Goal: Task Accomplishment & Management: Use online tool/utility

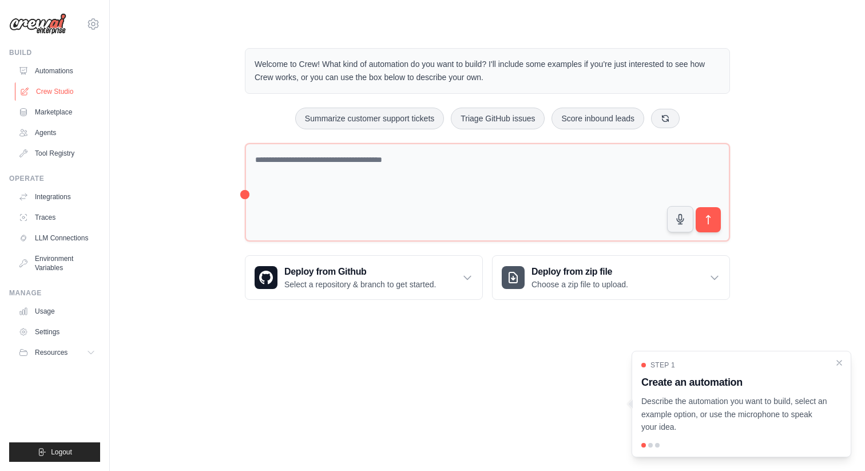
click at [56, 90] on link "Crew Studio" at bounding box center [58, 91] width 86 height 18
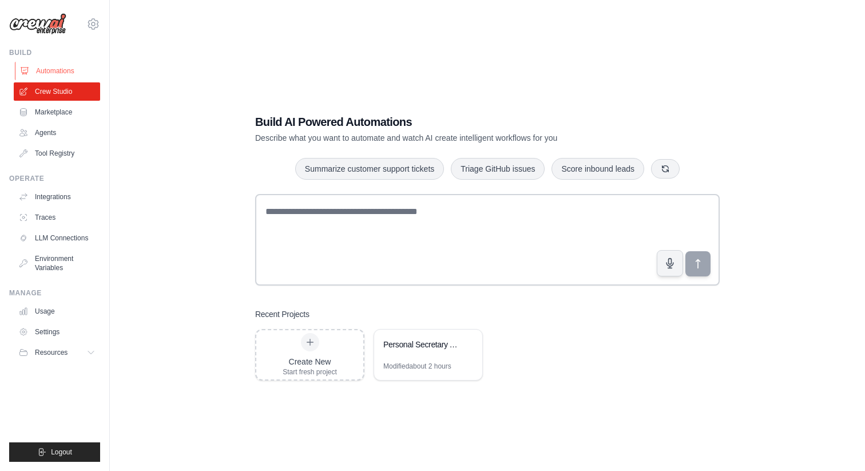
click at [54, 73] on link "Automations" at bounding box center [58, 71] width 86 height 18
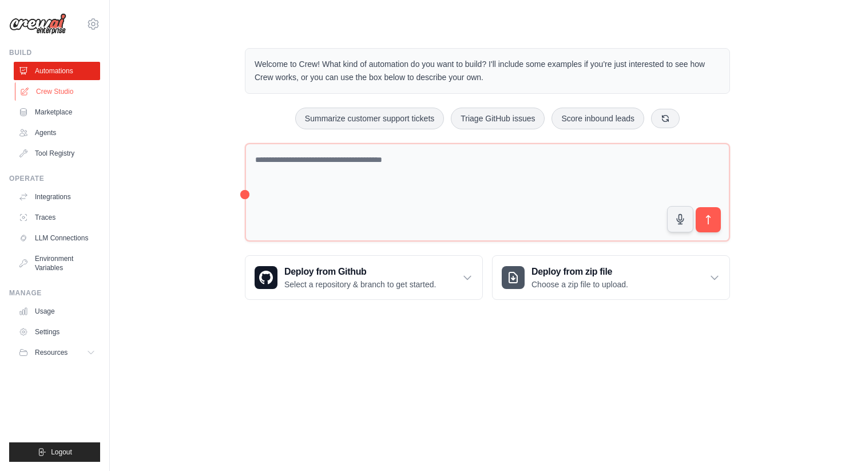
click at [65, 86] on link "Crew Studio" at bounding box center [58, 91] width 86 height 18
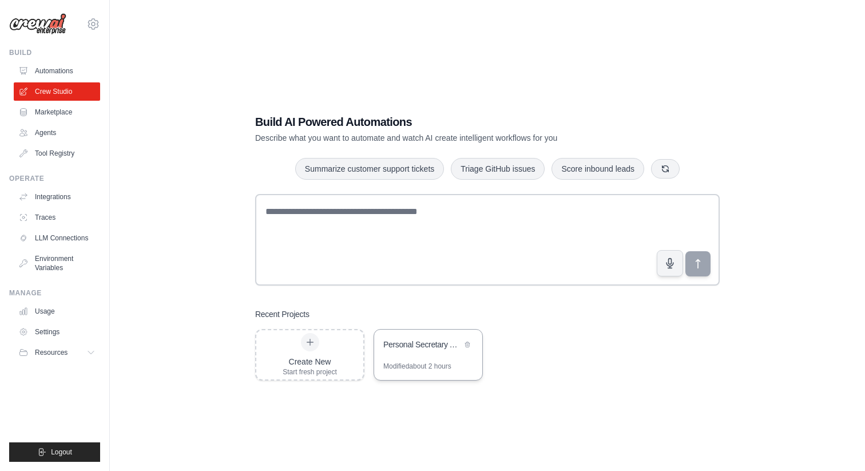
click at [434, 343] on div "Personal Secretary Assistant" at bounding box center [422, 344] width 78 height 11
click at [63, 189] on link "Integrations" at bounding box center [58, 197] width 86 height 18
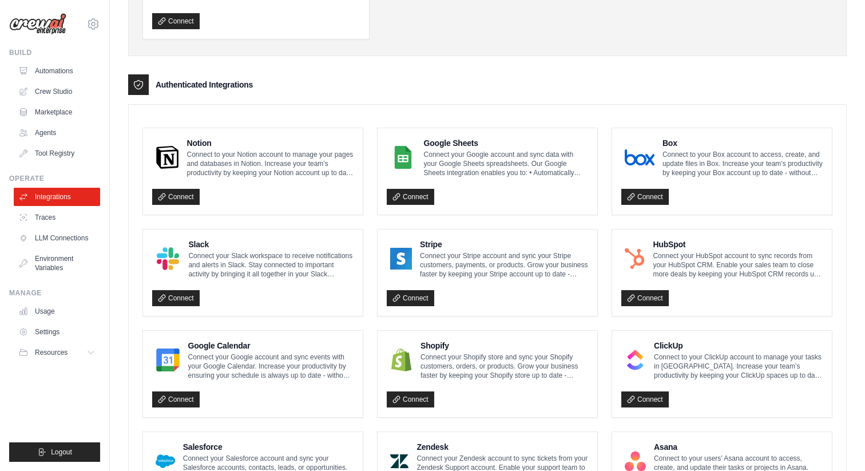
scroll to position [605, 0]
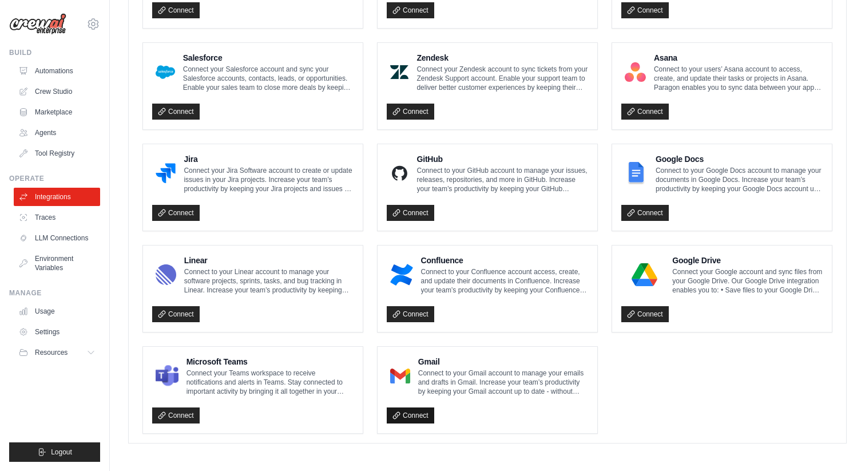
click at [418, 414] on link "Connect" at bounding box center [410, 415] width 47 height 16
click at [54, 89] on link "Crew Studio" at bounding box center [58, 91] width 86 height 18
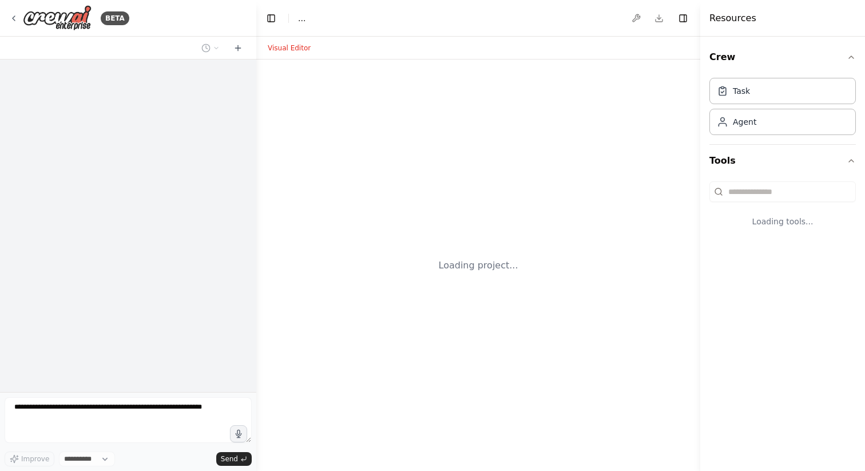
select select "****"
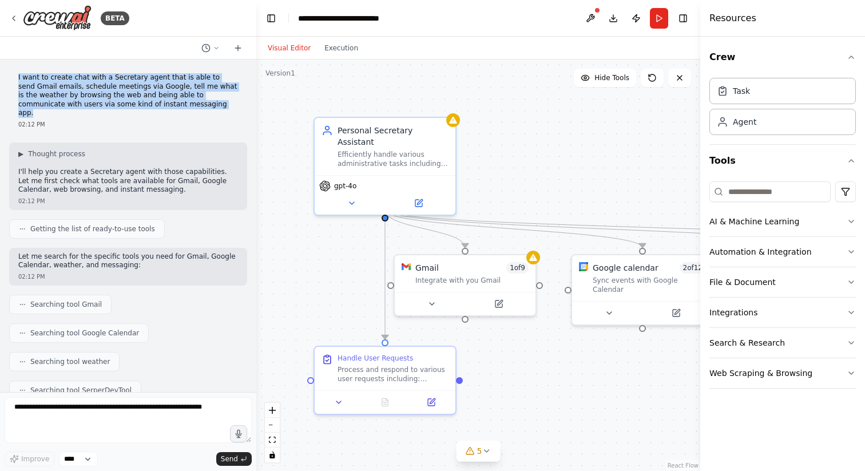
drag, startPoint x: 173, startPoint y: 100, endPoint x: 8, endPoint y: 80, distance: 166.5
click at [8, 80] on div "I want to create chat with a Secretary agent that is able to send Gmail emails,…" at bounding box center [128, 225] width 256 height 332
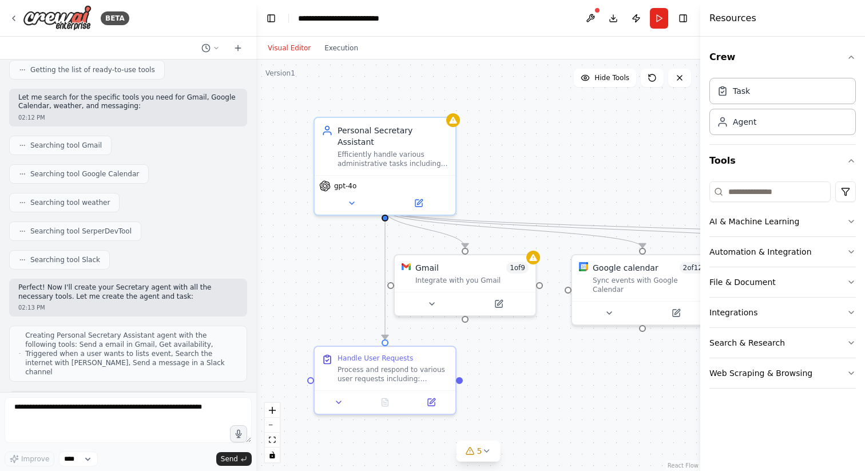
scroll to position [164, 0]
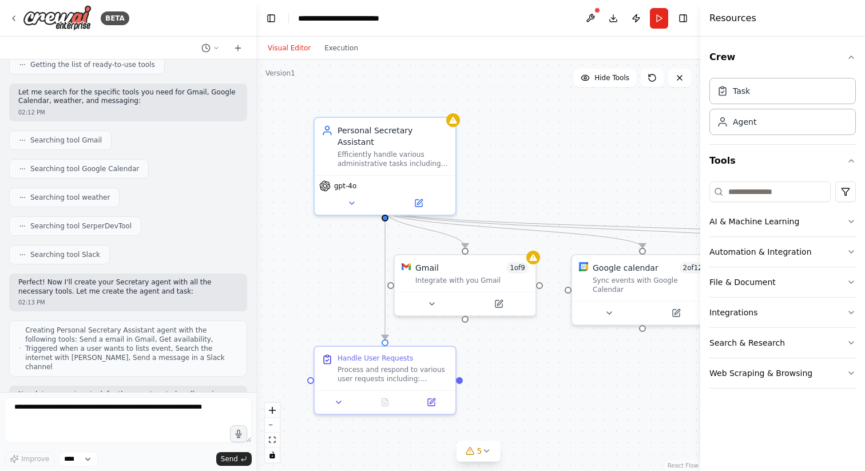
click at [97, 221] on span "Searching tool SerperDevTool" at bounding box center [80, 225] width 101 height 9
click at [87, 245] on div "Searching tool Slack" at bounding box center [59, 254] width 101 height 19
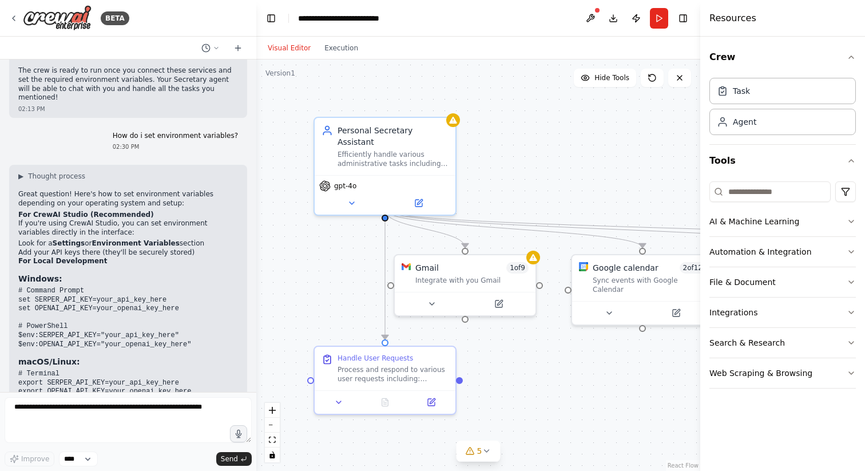
scroll to position [1324, 0]
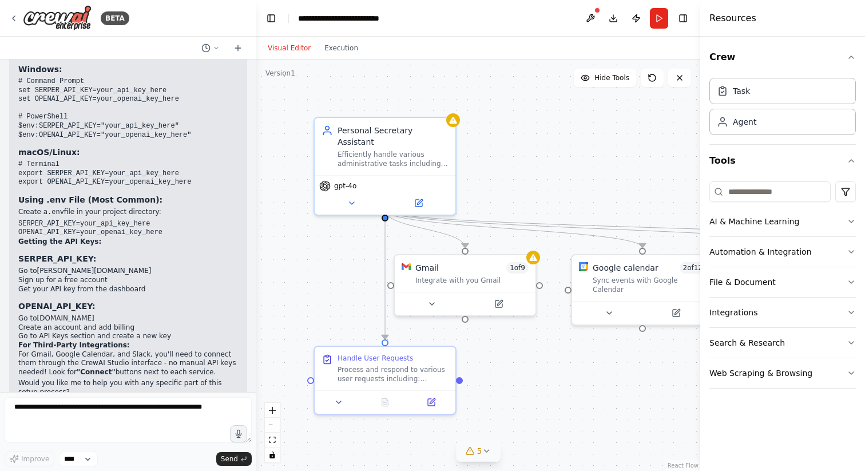
click at [479, 445] on span "5" at bounding box center [479, 450] width 5 height 11
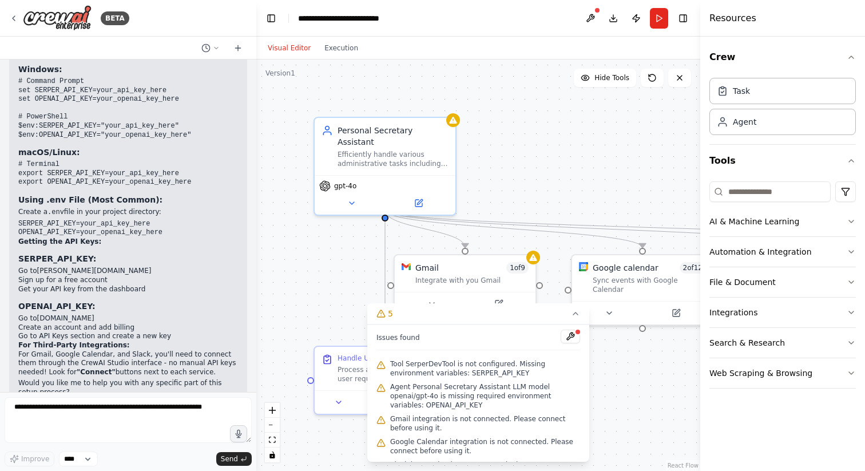
click at [594, 377] on div ".deletable-edge-delete-btn { width: 20px; height: 20px; border: 0px solid #ffff…" at bounding box center [478, 264] width 444 height 411
click at [562, 185] on div ".deletable-edge-delete-btn { width: 20px; height: 20px; border: 0px solid #ffff…" at bounding box center [478, 264] width 444 height 411
click at [385, 311] on icon at bounding box center [380, 313] width 9 height 9
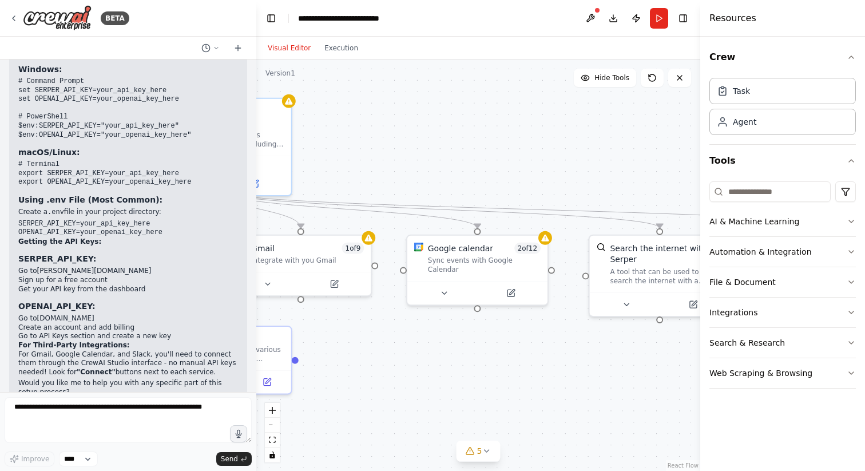
drag, startPoint x: 566, startPoint y: 351, endPoint x: 368, endPoint y: 318, distance: 200.6
click at [368, 318] on div ".deletable-edge-delete-btn { width: 20px; height: 20px; border: 0px solid #ffff…" at bounding box center [478, 264] width 444 height 411
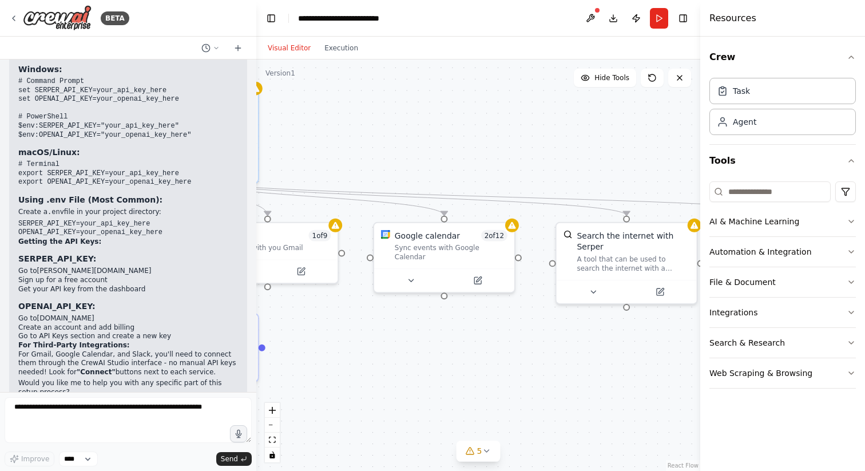
drag, startPoint x: 543, startPoint y: 325, endPoint x: 499, endPoint y: 335, distance: 45.2
click at [500, 335] on div ".deletable-edge-delete-btn { width: 20px; height: 20px; border: 0px solid #ffff…" at bounding box center [478, 264] width 444 height 411
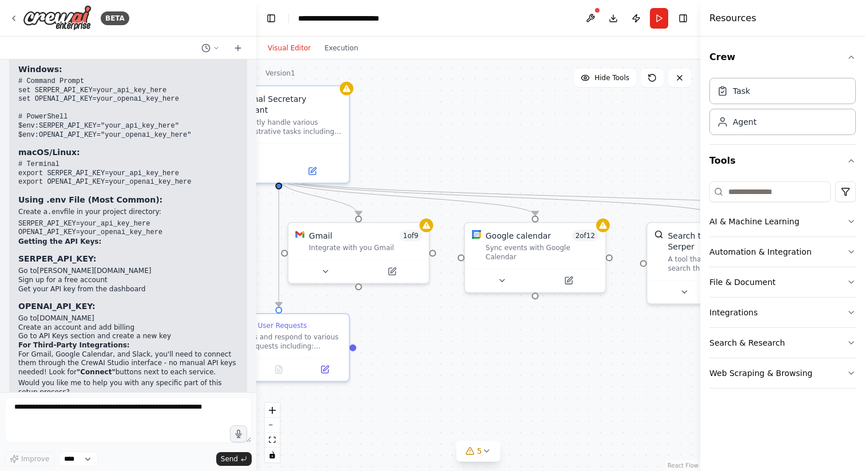
drag, startPoint x: 402, startPoint y: 331, endPoint x: 535, endPoint y: 320, distance: 134.3
click at [535, 320] on div ".deletable-edge-delete-btn { width: 20px; height: 20px; border: 0px solid #ffff…" at bounding box center [478, 264] width 444 height 411
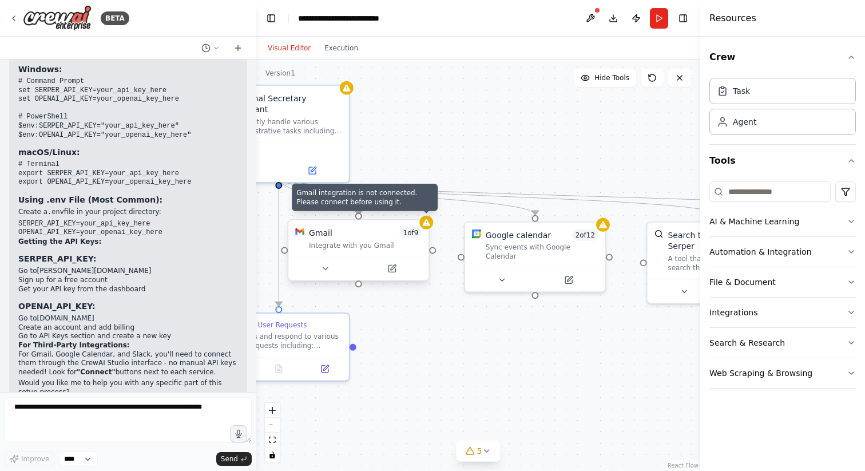
click at [426, 227] on div at bounding box center [426, 223] width 14 height 14
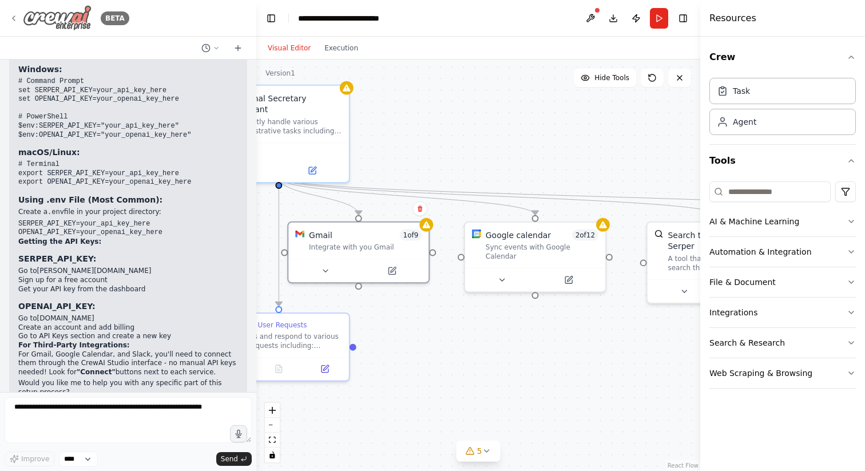
click at [16, 16] on icon at bounding box center [13, 18] width 9 height 9
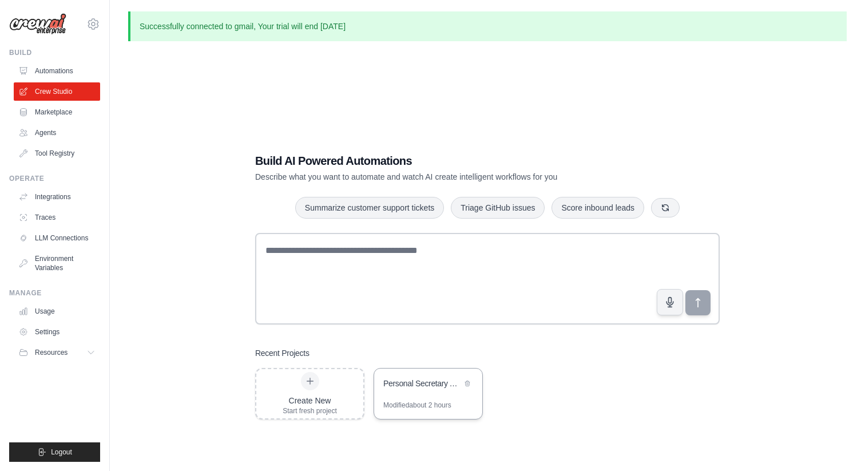
click at [410, 373] on div "Personal Secretary Assistant" at bounding box center [428, 384] width 108 height 32
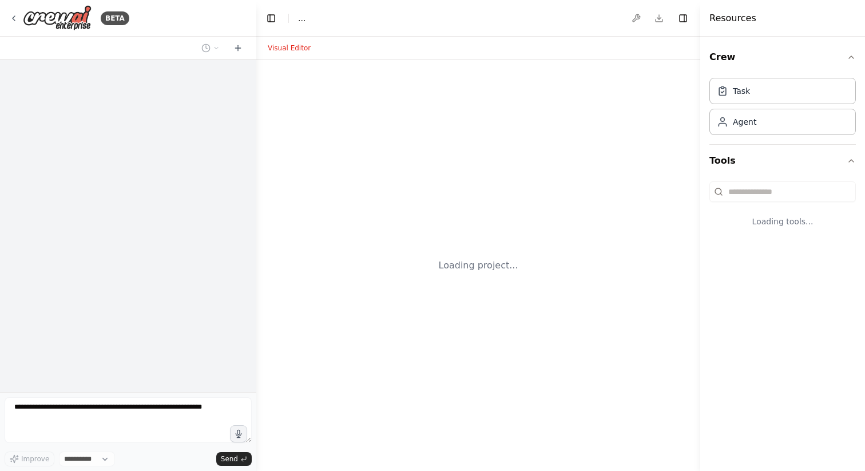
select select "****"
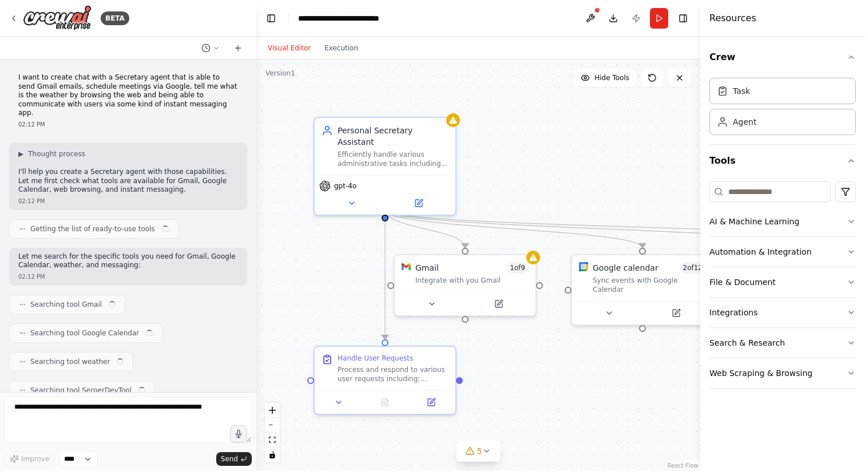
scroll to position [522, 0]
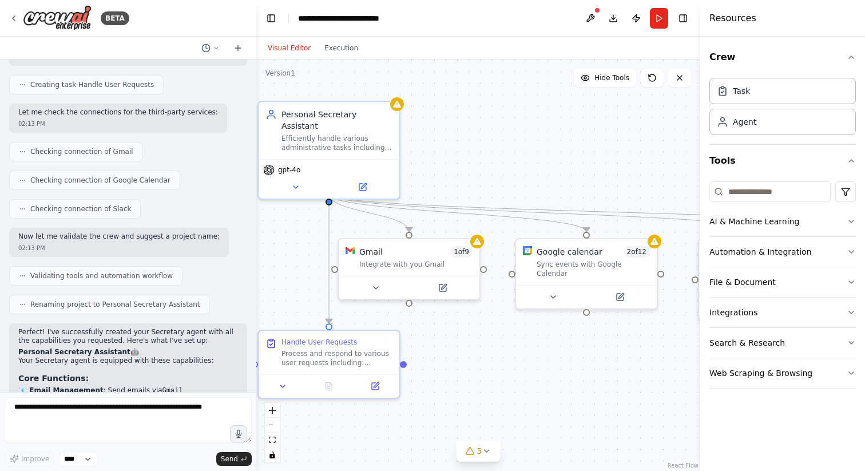
drag, startPoint x: 530, startPoint y: 199, endPoint x: 474, endPoint y: 184, distance: 58.7
click at [474, 183] on div ".deletable-edge-delete-btn { width: 20px; height: 20px; border: 0px solid #ffff…" at bounding box center [478, 264] width 444 height 411
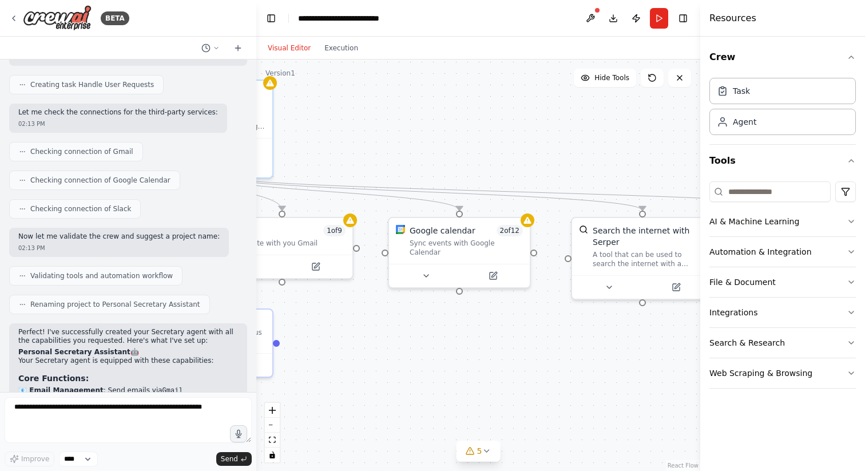
drag, startPoint x: 550, startPoint y: 178, endPoint x: 395, endPoint y: 152, distance: 157.8
click at [395, 152] on div ".deletable-edge-delete-btn { width: 20px; height: 20px; border: 0px solid #ffff…" at bounding box center [478, 264] width 444 height 411
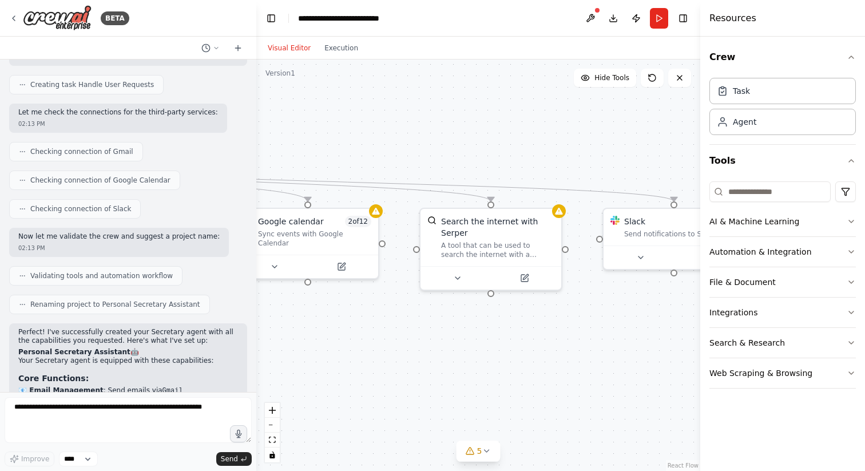
drag, startPoint x: 498, startPoint y: 145, endPoint x: 374, endPoint y: 141, distance: 123.6
click at [374, 141] on div ".deletable-edge-delete-btn { width: 20px; height: 20px; border: 0px solid #ffff…" at bounding box center [478, 264] width 444 height 411
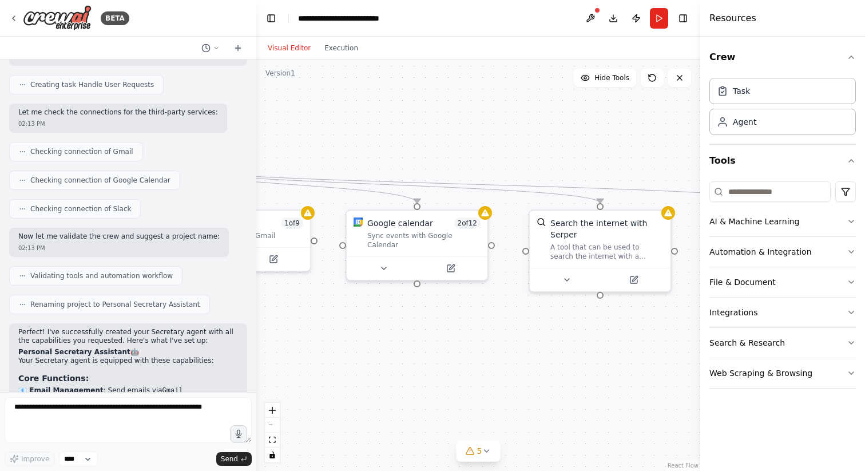
drag, startPoint x: 348, startPoint y: 123, endPoint x: 464, endPoint y: 125, distance: 116.2
click at [464, 125] on div ".deletable-edge-delete-btn { width: 20px; height: 20px; border: 0px solid #ffff…" at bounding box center [478, 264] width 444 height 411
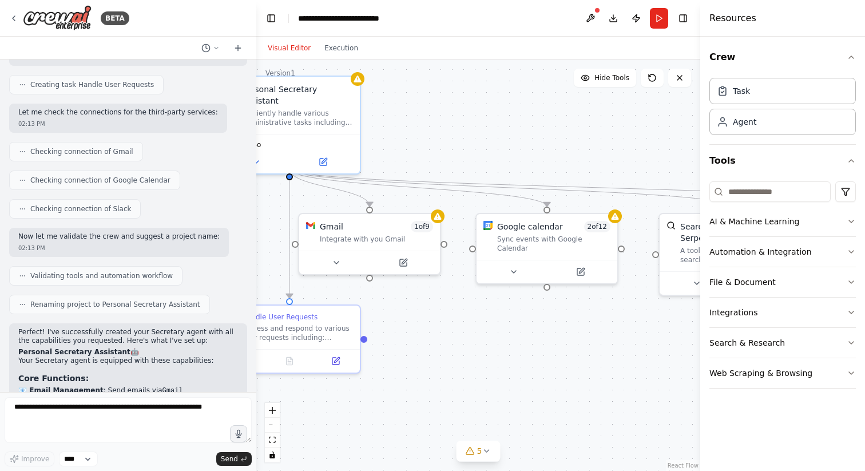
drag, startPoint x: 376, startPoint y: 134, endPoint x: 502, endPoint y: 134, distance: 125.9
click at [502, 134] on div ".deletable-edge-delete-btn { width: 20px; height: 20px; border: 0px solid #ffff…" at bounding box center [478, 264] width 444 height 411
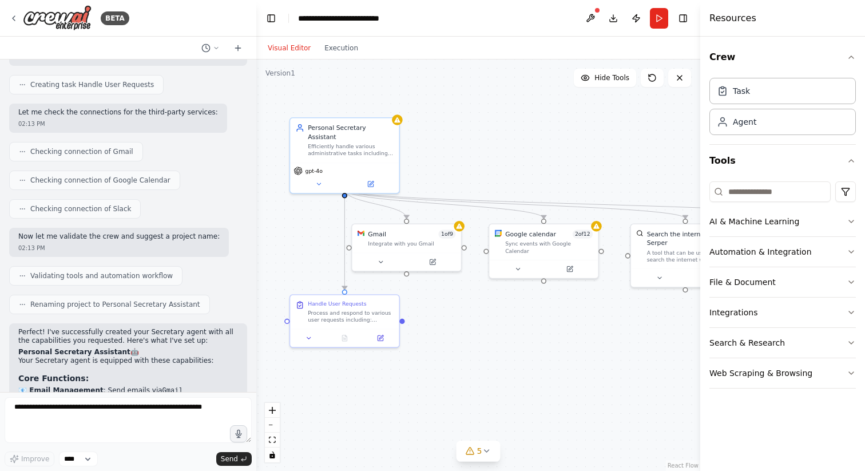
drag, startPoint x: 502, startPoint y: 136, endPoint x: 508, endPoint y: 166, distance: 31.5
click at [508, 166] on div ".deletable-edge-delete-btn { width: 20px; height: 20px; border: 0px solid #ffff…" at bounding box center [478, 264] width 444 height 411
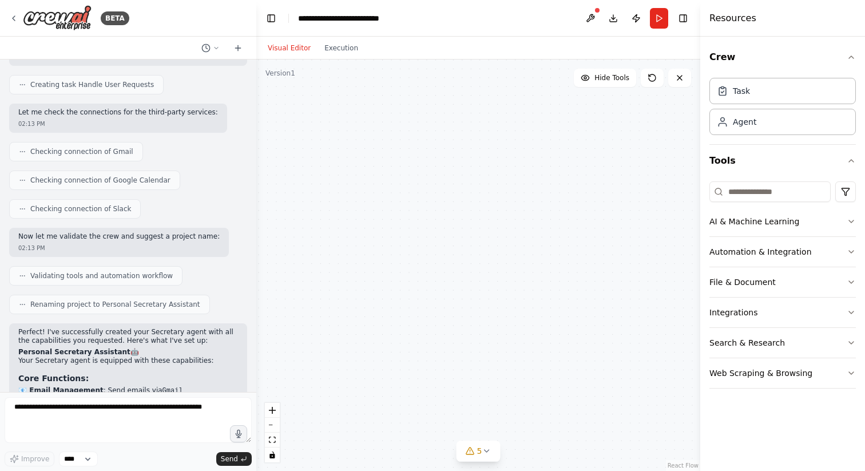
scroll to position [1324, 0]
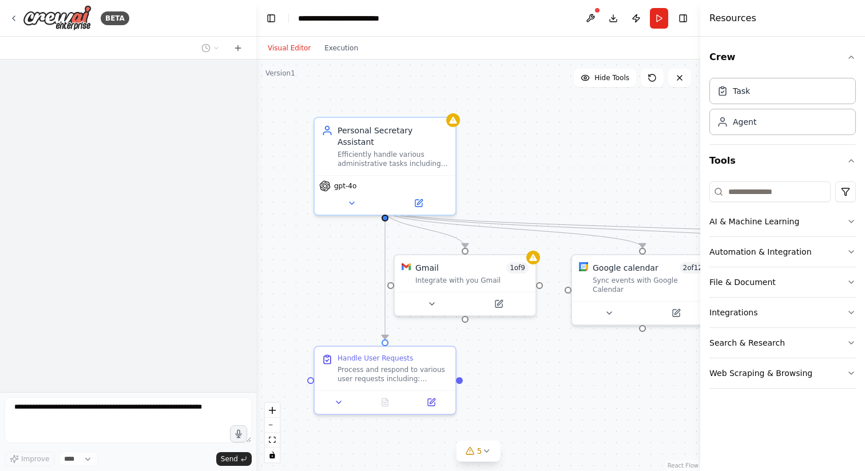
scroll to position [522, 0]
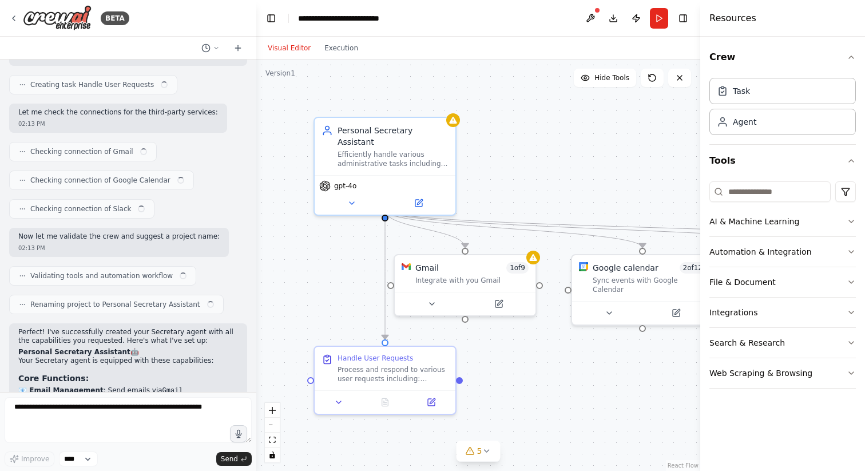
drag, startPoint x: 624, startPoint y: 149, endPoint x: 566, endPoint y: 154, distance: 58.6
click at [566, 154] on div ".deletable-edge-delete-btn { width: 20px; height: 20px; border: 0px solid #ffff…" at bounding box center [478, 264] width 444 height 411
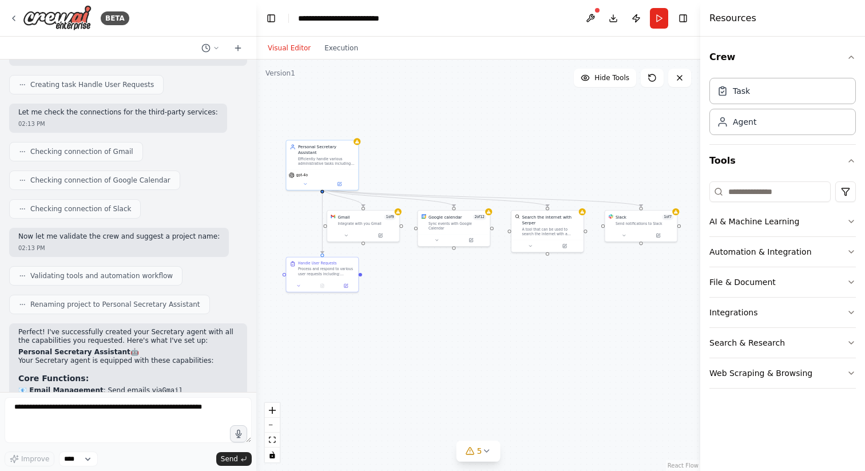
drag, startPoint x: 566, startPoint y: 154, endPoint x: 445, endPoint y: 156, distance: 121.3
click at [445, 156] on div ".deletable-edge-delete-btn { width: 20px; height: 20px; border: 0px solid #ffff…" at bounding box center [478, 264] width 444 height 411
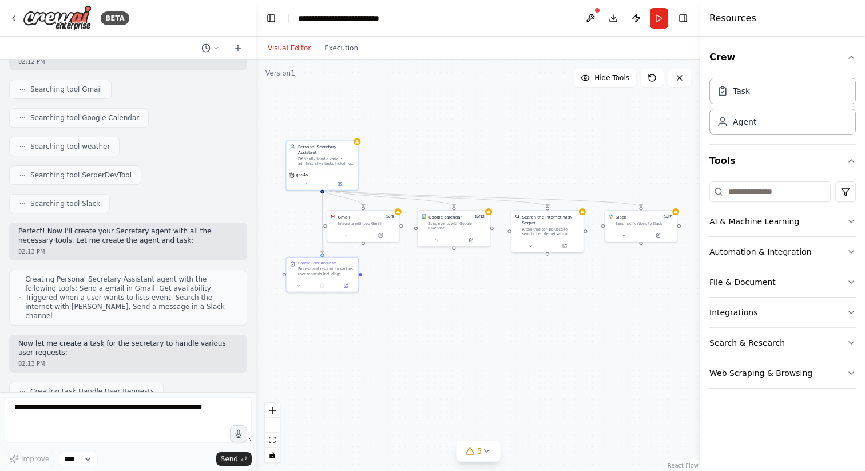
scroll to position [0, 0]
